Goal: Task Accomplishment & Management: Complete application form

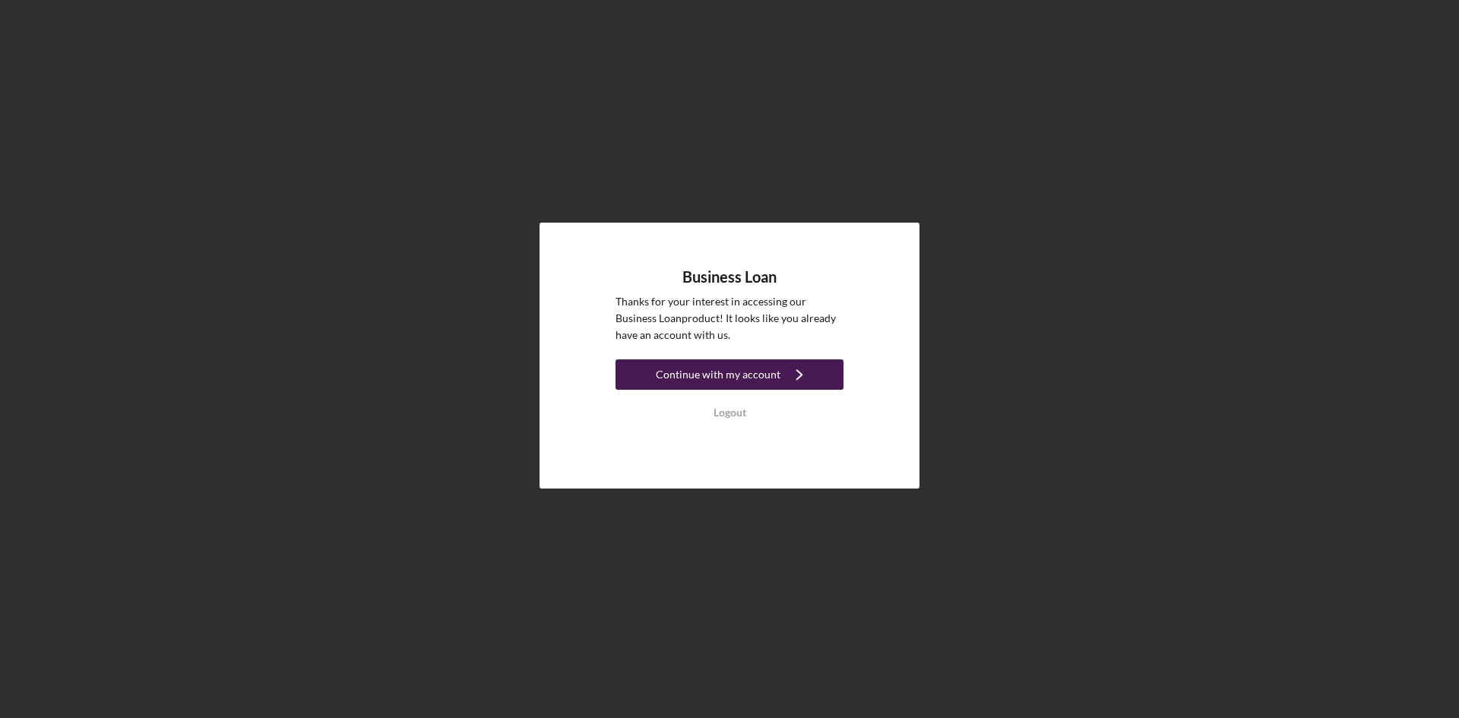
click at [795, 372] on icon "Icon/Navigate" at bounding box center [799, 375] width 38 height 38
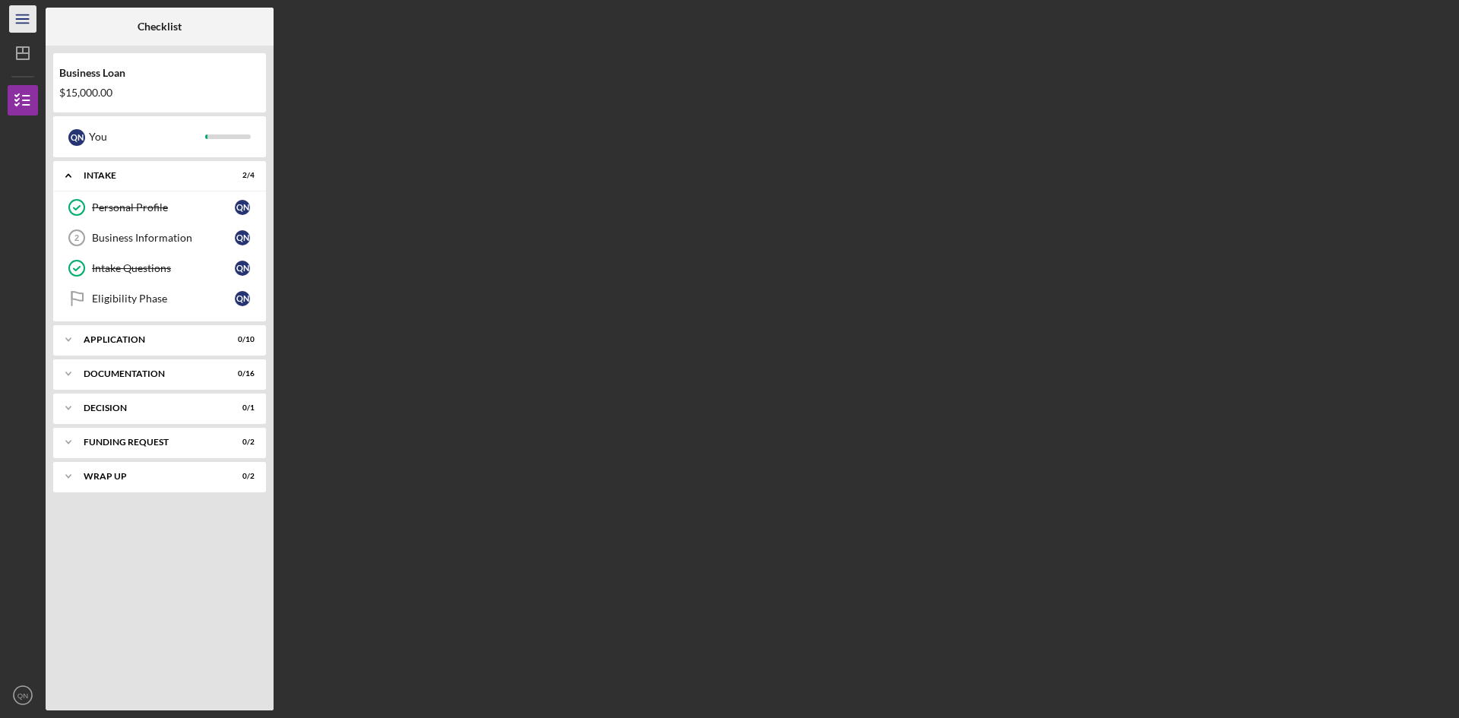
click at [21, 25] on icon "Icon/Menu" at bounding box center [23, 19] width 34 height 34
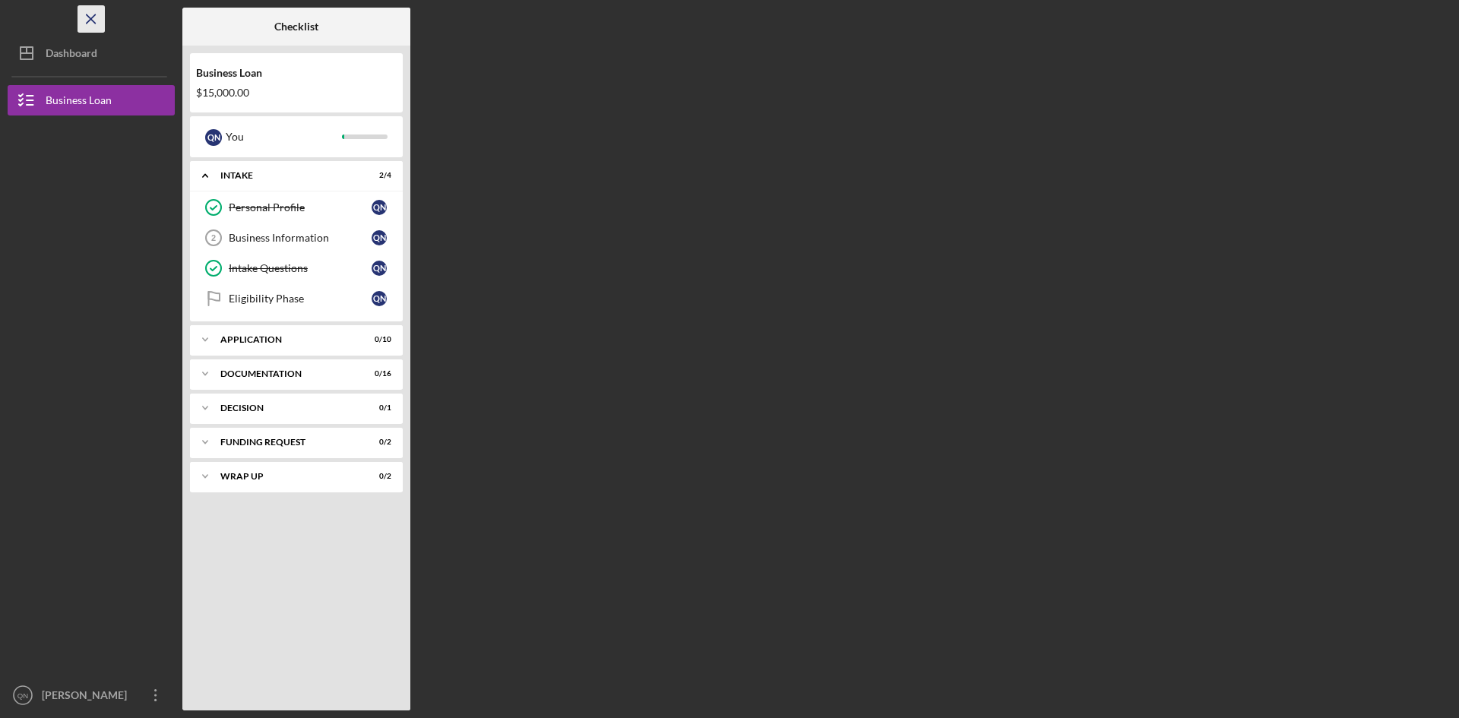
click at [92, 13] on icon "Icon/Menu Close" at bounding box center [91, 19] width 34 height 34
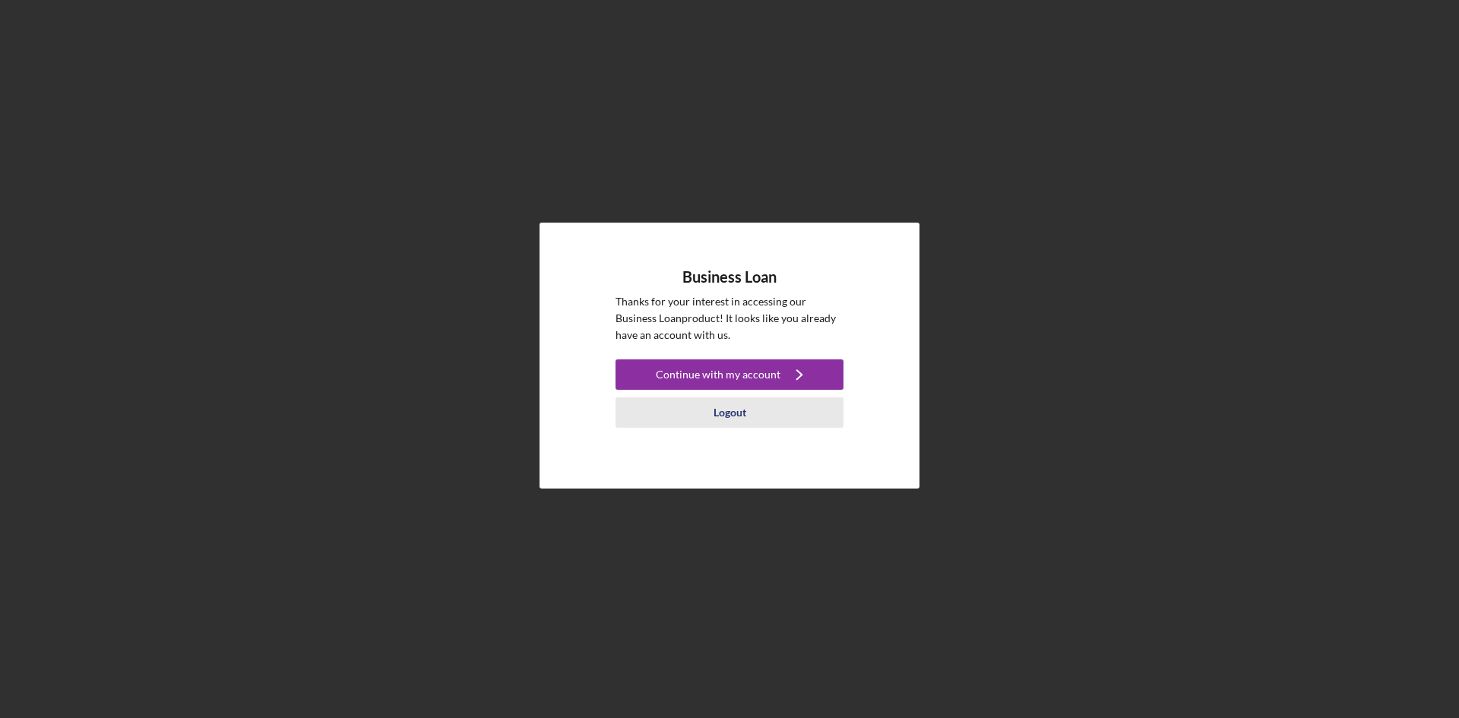
click at [732, 414] on div "Logout" at bounding box center [729, 412] width 33 height 30
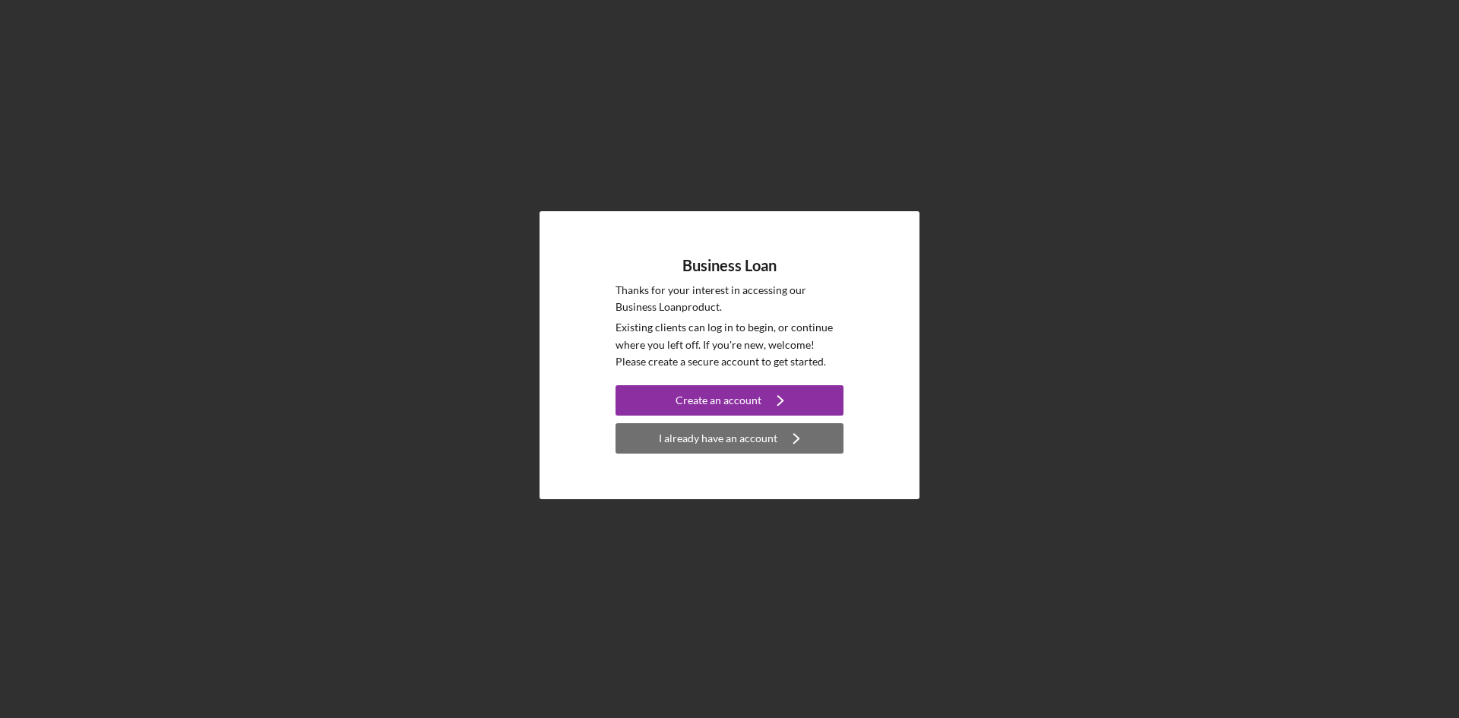
click at [723, 438] on div "I already have an account" at bounding box center [718, 438] width 119 height 30
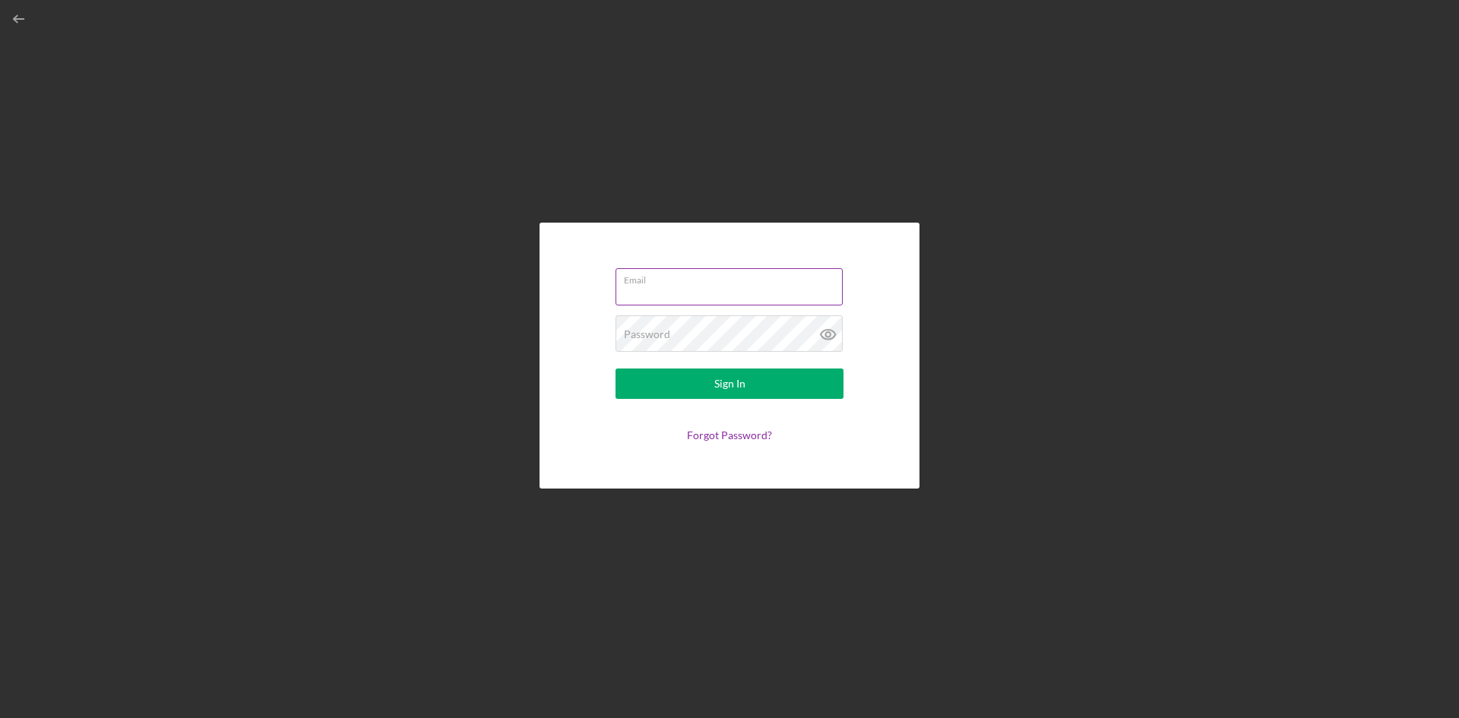
click at [678, 287] on input "Email" at bounding box center [728, 286] width 227 height 36
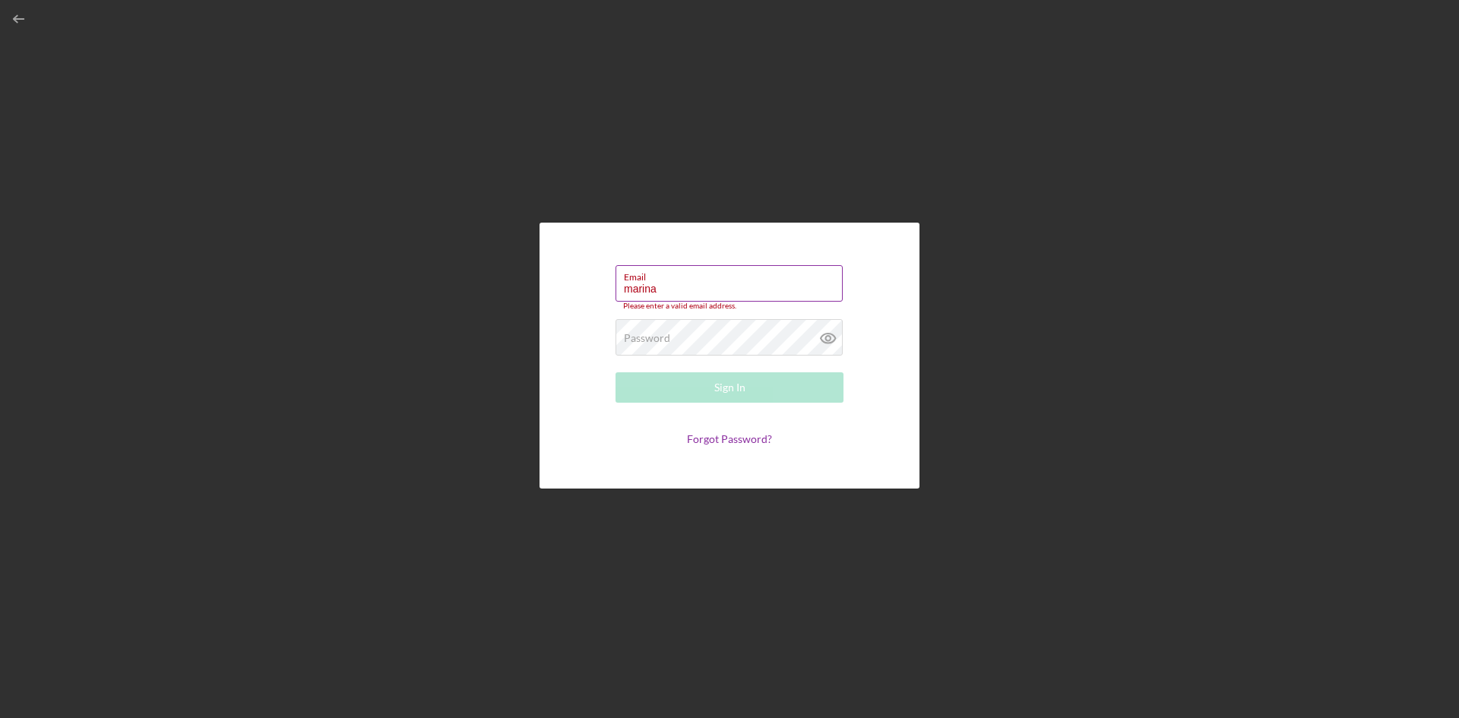
click at [688, 283] on input "marina" at bounding box center [728, 283] width 227 height 36
click at [724, 286] on input "marinamomi" at bounding box center [728, 283] width 227 height 36
type input "m"
type input "marinamomeni14@gmail.com"
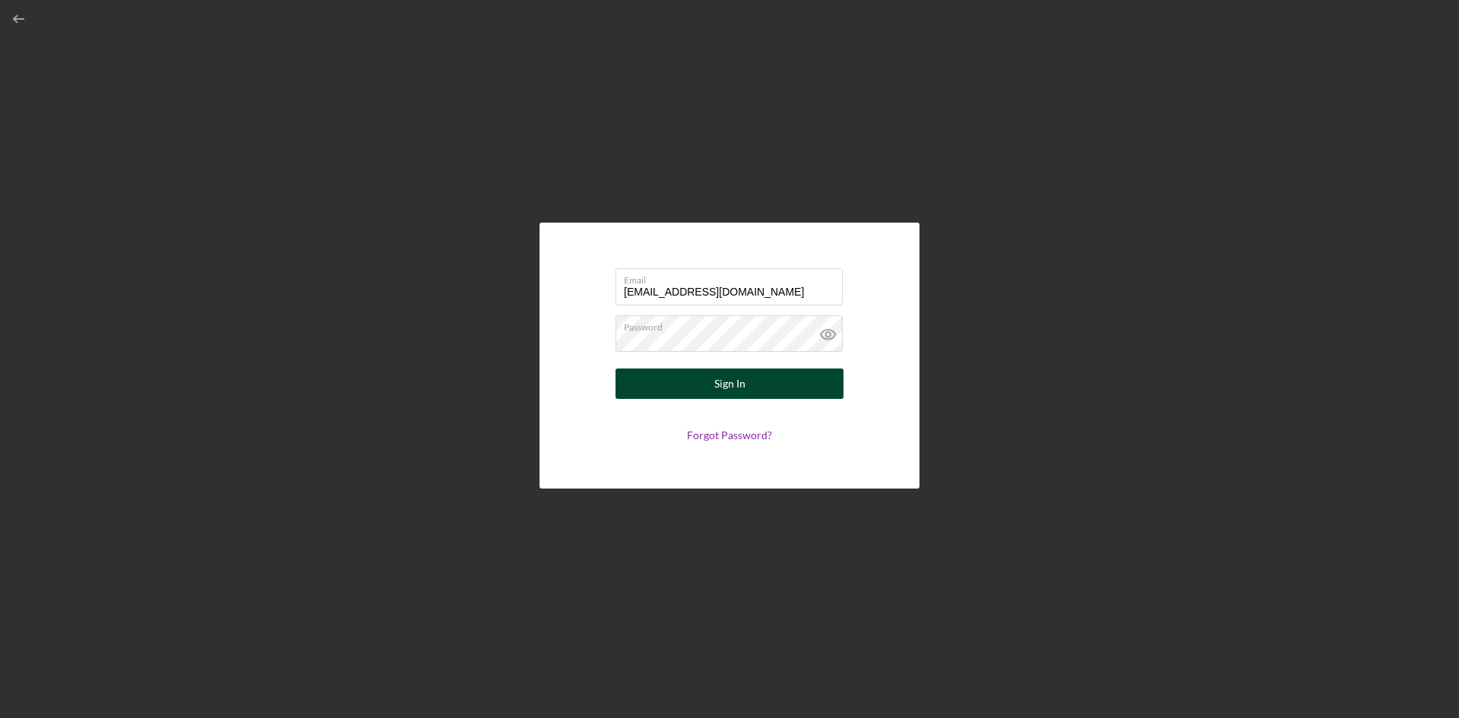
click at [742, 389] on div "Sign In" at bounding box center [729, 384] width 31 height 30
